Goal: Task Accomplishment & Management: Complete application form

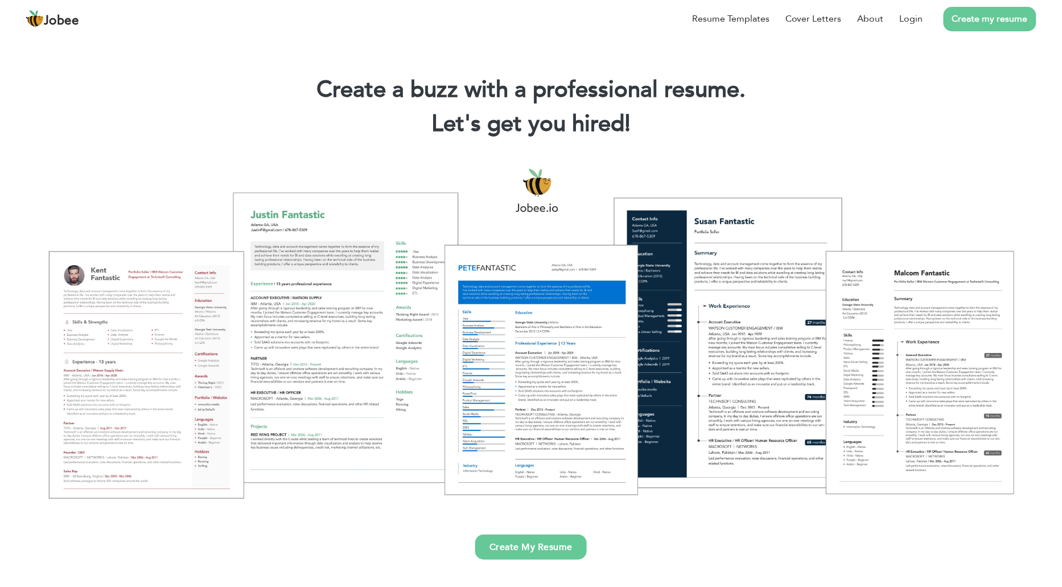
click at [978, 24] on link "Create my resume" at bounding box center [989, 19] width 93 height 24
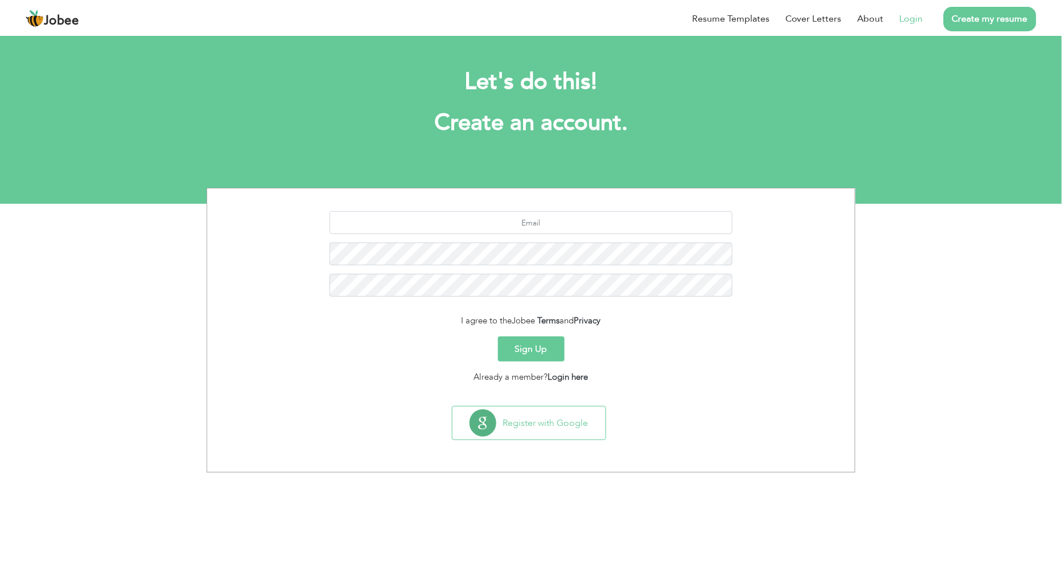
click at [900, 22] on li "Login" at bounding box center [903, 19] width 39 height 30
click at [917, 22] on link "Login" at bounding box center [911, 19] width 23 height 14
